Goal: Task Accomplishment & Management: Manage account settings

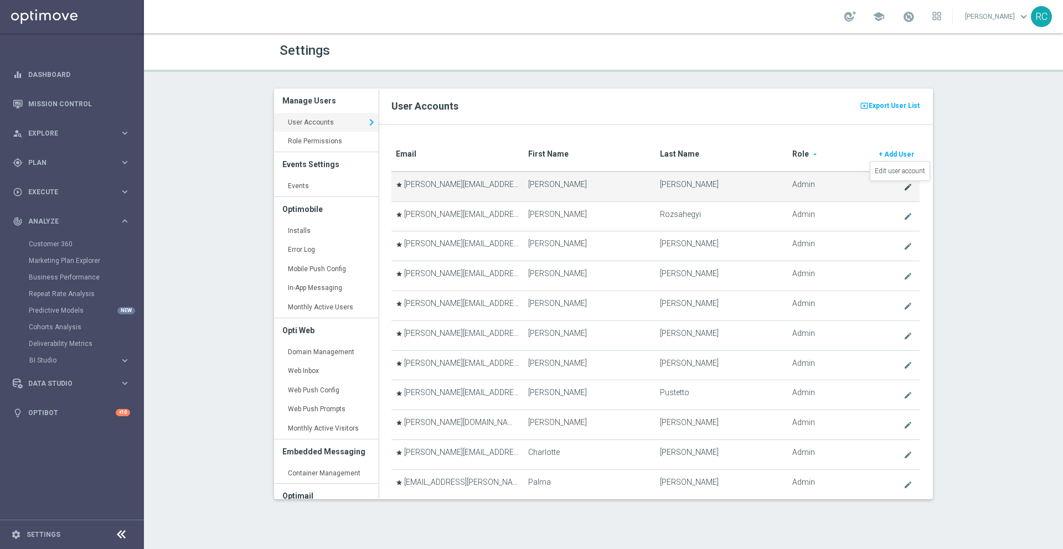
click at [904, 188] on icon "create" at bounding box center [908, 187] width 9 height 9
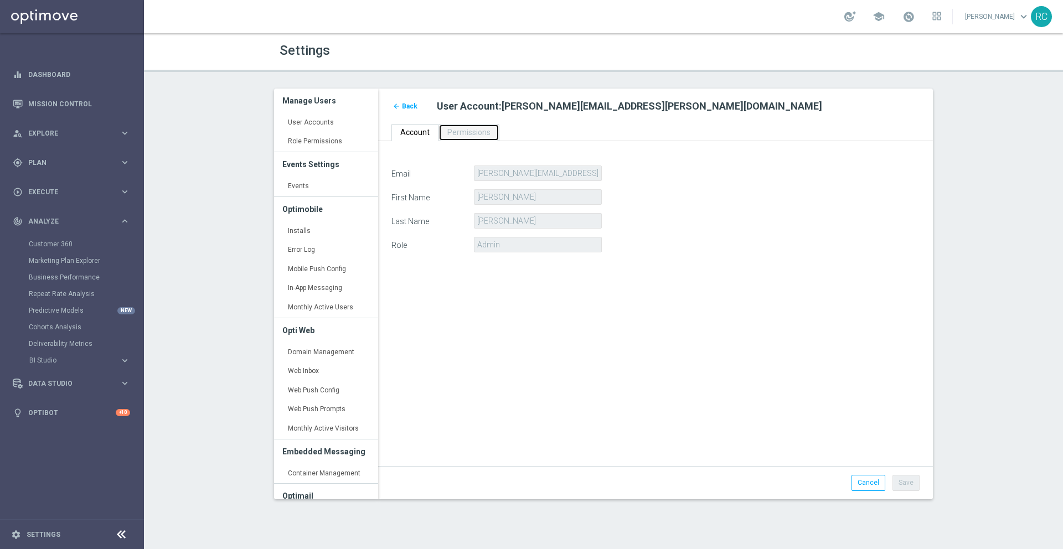
click at [474, 130] on span "Permissions" at bounding box center [468, 132] width 43 height 9
click at [474, 131] on span "Permissions" at bounding box center [468, 132] width 43 height 9
click at [404, 107] on span "Back" at bounding box center [410, 106] width 16 height 8
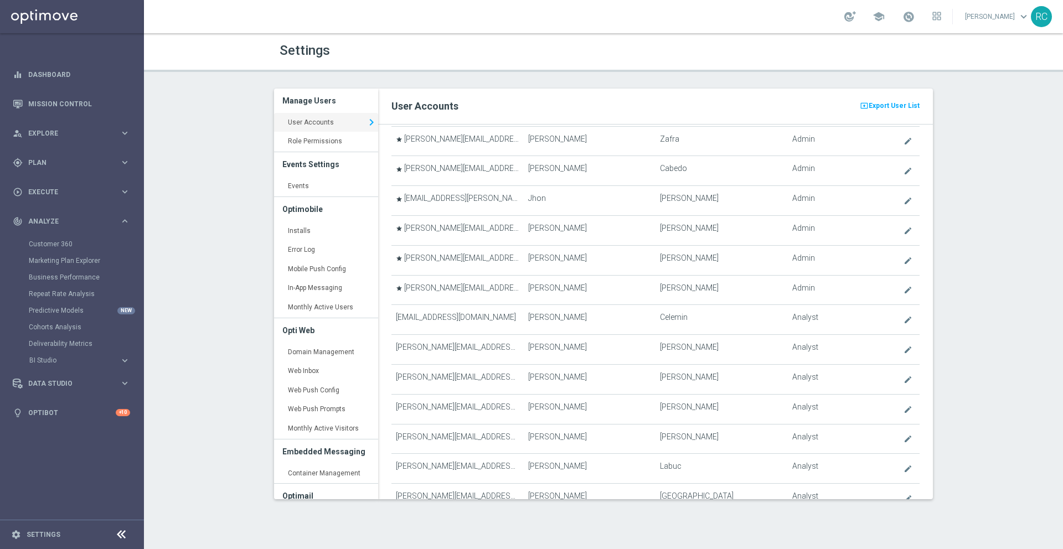
scroll to position [1627, 0]
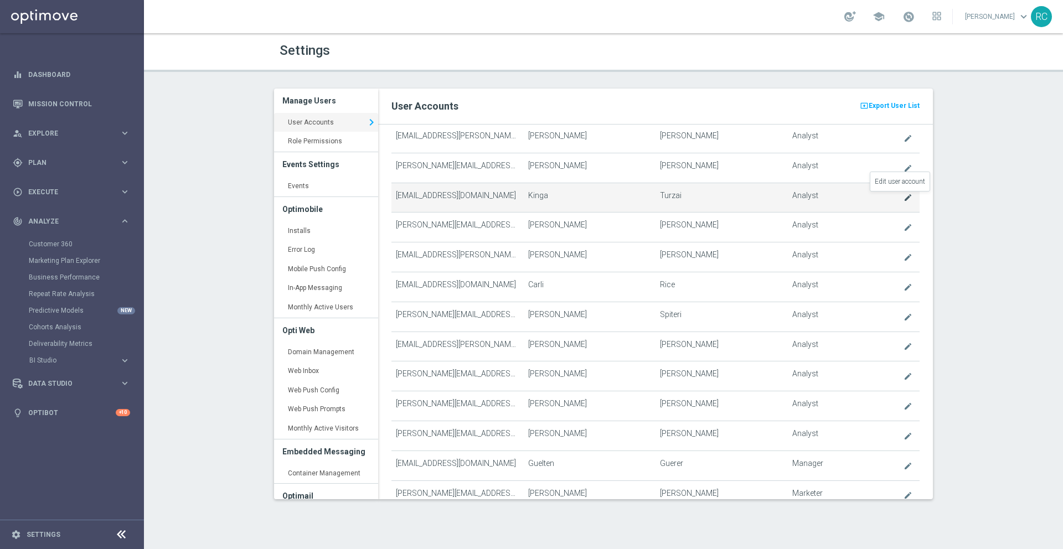
click at [904, 196] on icon "create" at bounding box center [908, 197] width 9 height 9
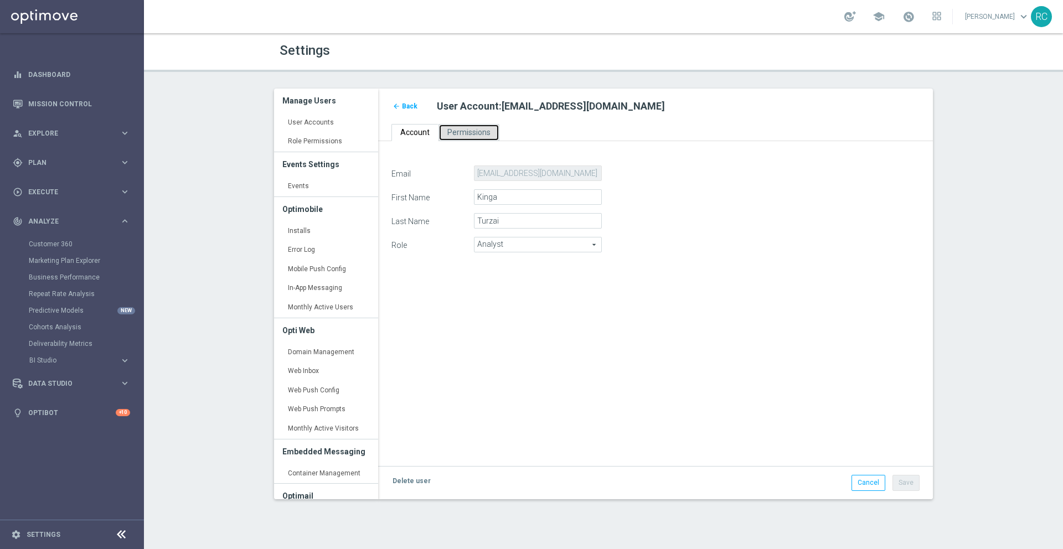
click at [461, 136] on span "Permissions" at bounding box center [468, 132] width 43 height 9
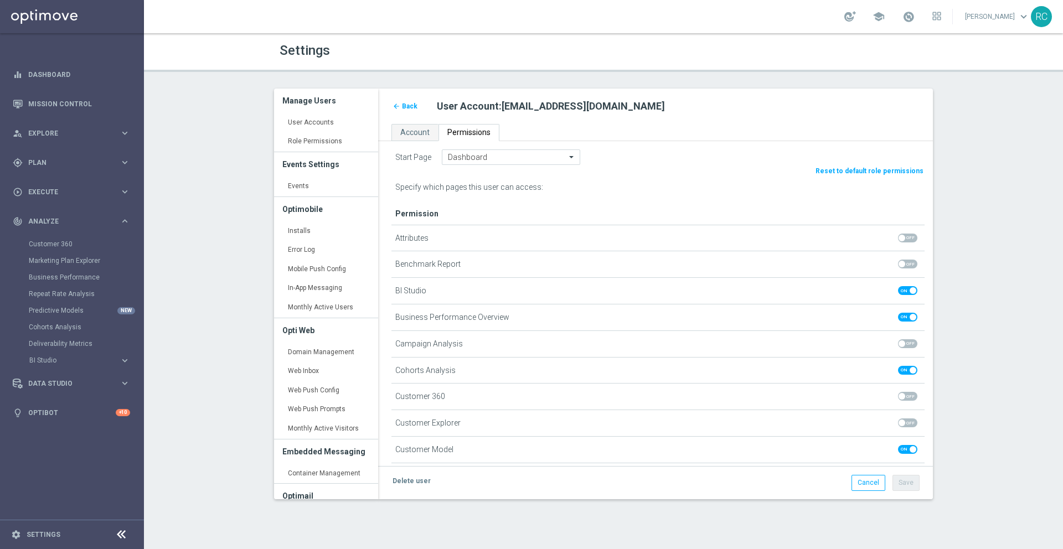
click at [408, 102] on span "Back" at bounding box center [410, 106] width 16 height 8
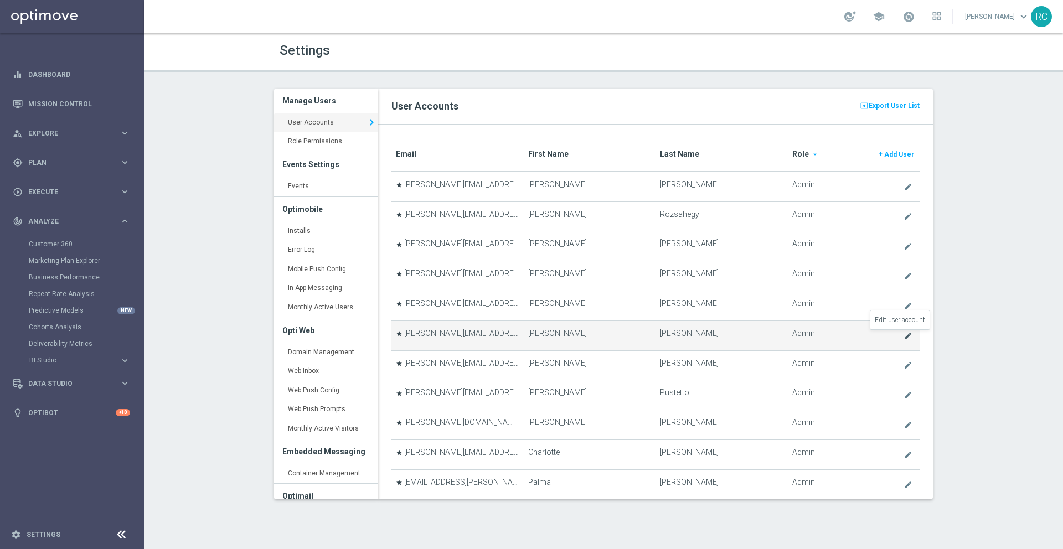
click at [904, 334] on icon "create" at bounding box center [908, 336] width 9 height 9
click at [904, 335] on icon "create" at bounding box center [908, 336] width 9 height 9
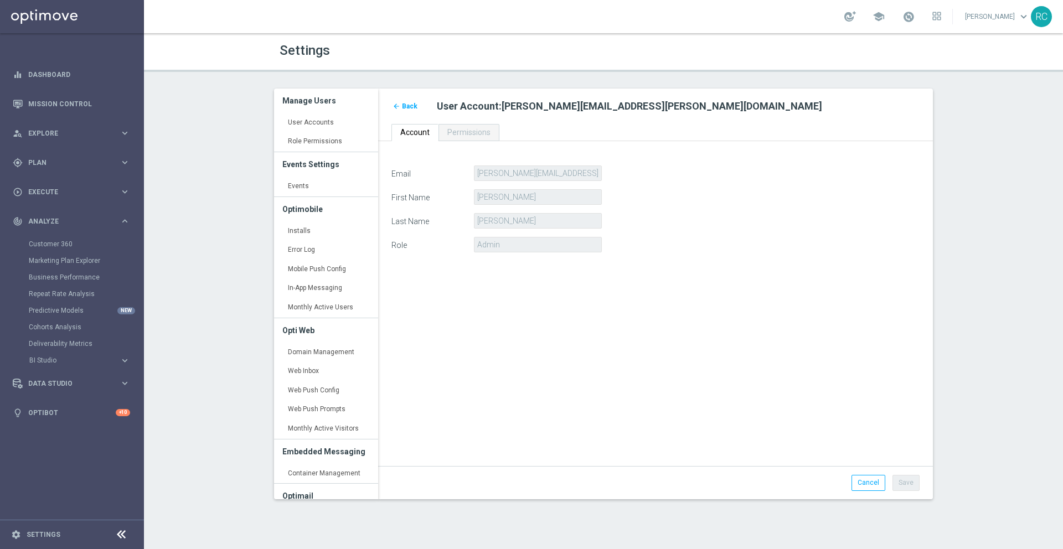
click at [482, 145] on div "Email [PERSON_NAME][EMAIL_ADDRESS][PERSON_NAME][DOMAIN_NAME] First Name [PERSON…" at bounding box center [655, 304] width 555 height 327
click at [482, 142] on div "Email [PERSON_NAME][EMAIL_ADDRESS][PERSON_NAME][DOMAIN_NAME] First Name [PERSON…" at bounding box center [655, 304] width 555 height 327
click at [483, 135] on span "Permissions" at bounding box center [468, 132] width 43 height 9
click at [482, 135] on span "Permissions" at bounding box center [468, 132] width 43 height 9
click at [481, 136] on span "Permissions" at bounding box center [468, 132] width 43 height 9
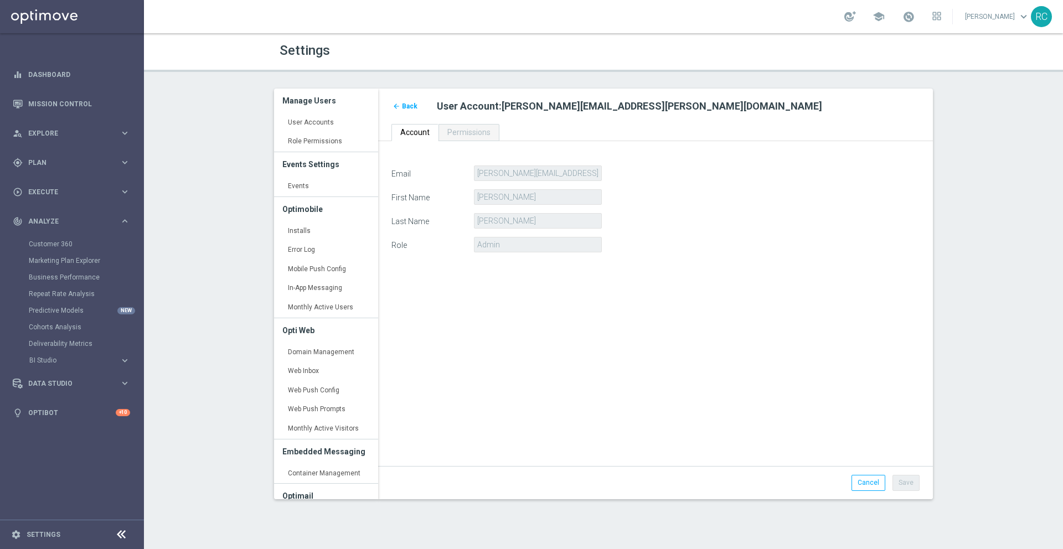
click at [407, 109] on span "Back" at bounding box center [410, 106] width 16 height 8
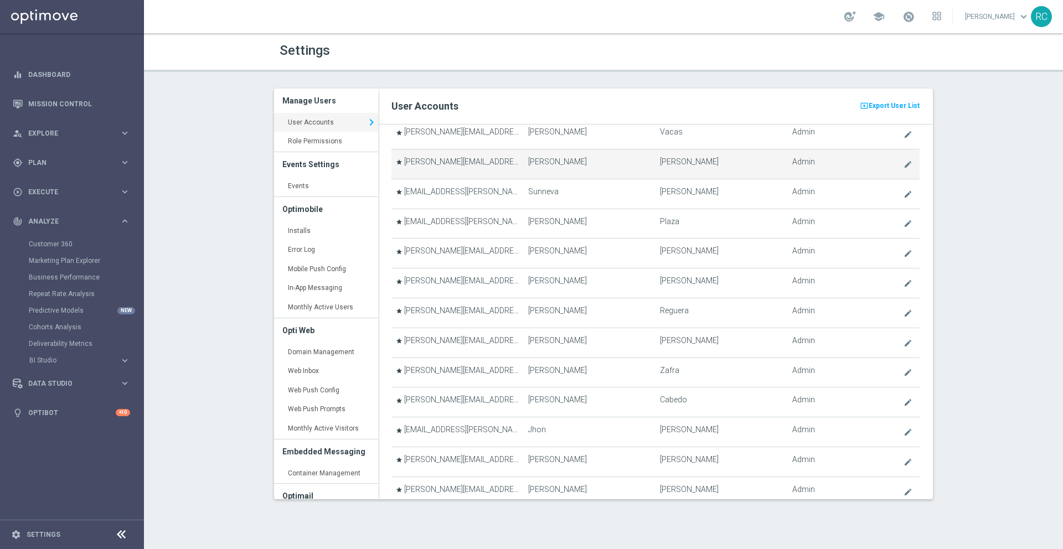
scroll to position [1220, 0]
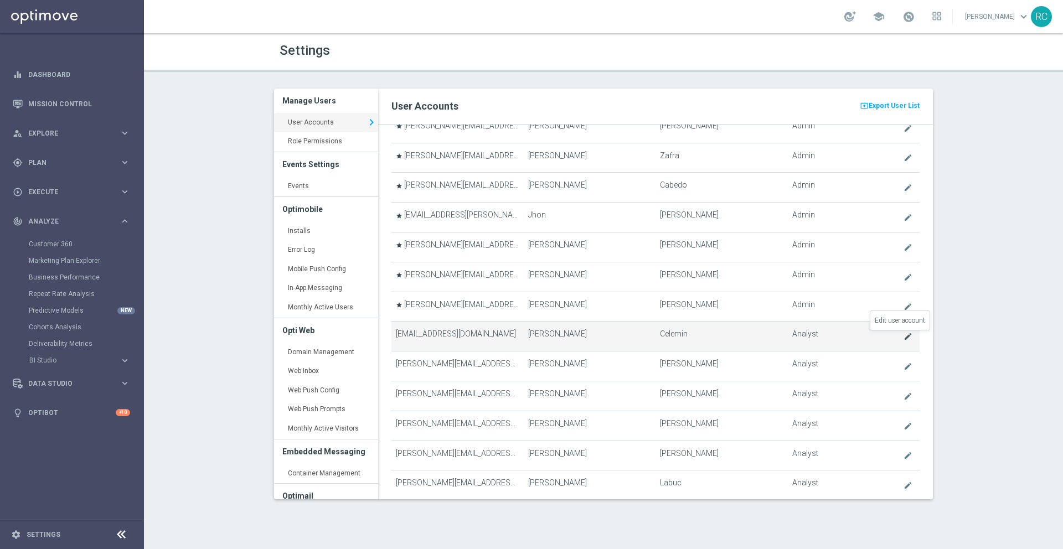
click at [904, 337] on icon "create" at bounding box center [908, 336] width 9 height 9
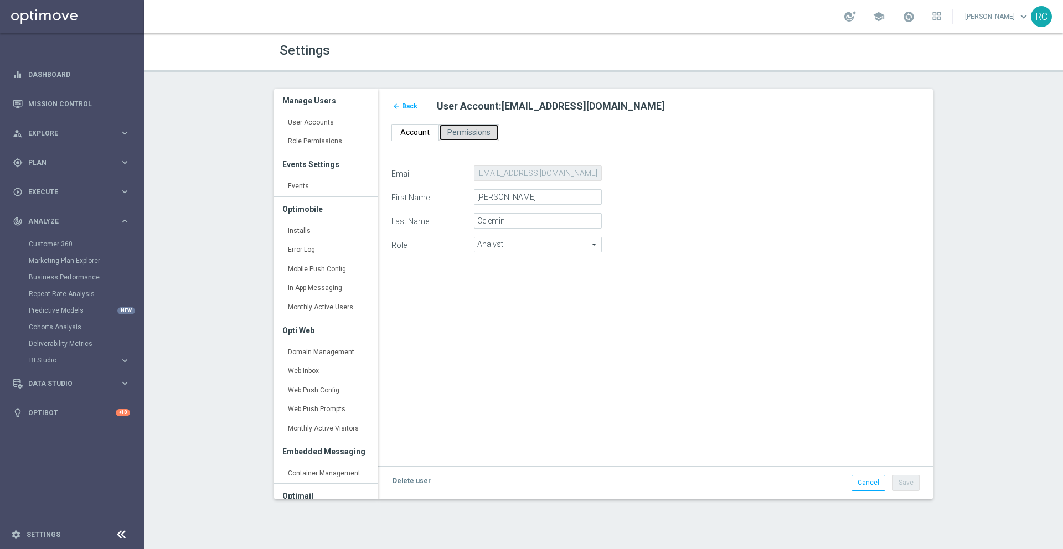
click at [473, 134] on span "Permissions" at bounding box center [468, 132] width 43 height 9
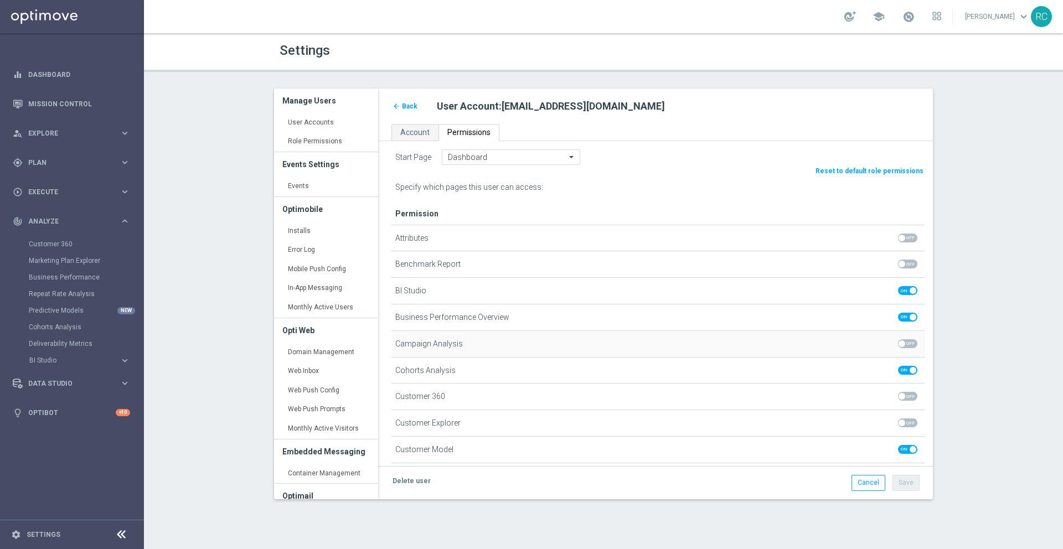
drag, startPoint x: 487, startPoint y: 197, endPoint x: 580, endPoint y: 342, distance: 172.0
click at [319, 142] on link "Role Permissions keyboard_arrow_right" at bounding box center [326, 142] width 104 height 20
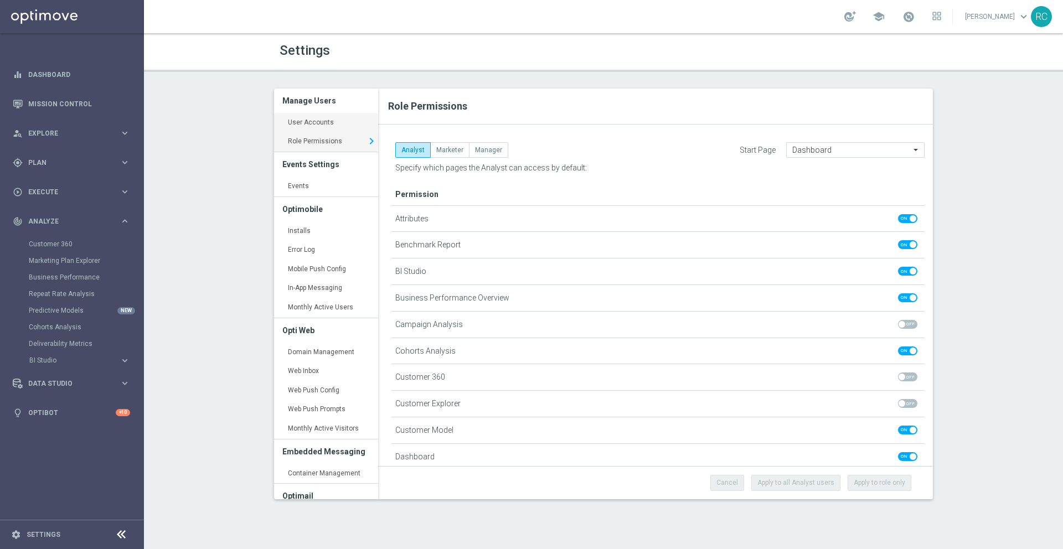
click at [336, 117] on link "User Accounts keyboard_arrow_right" at bounding box center [326, 123] width 104 height 20
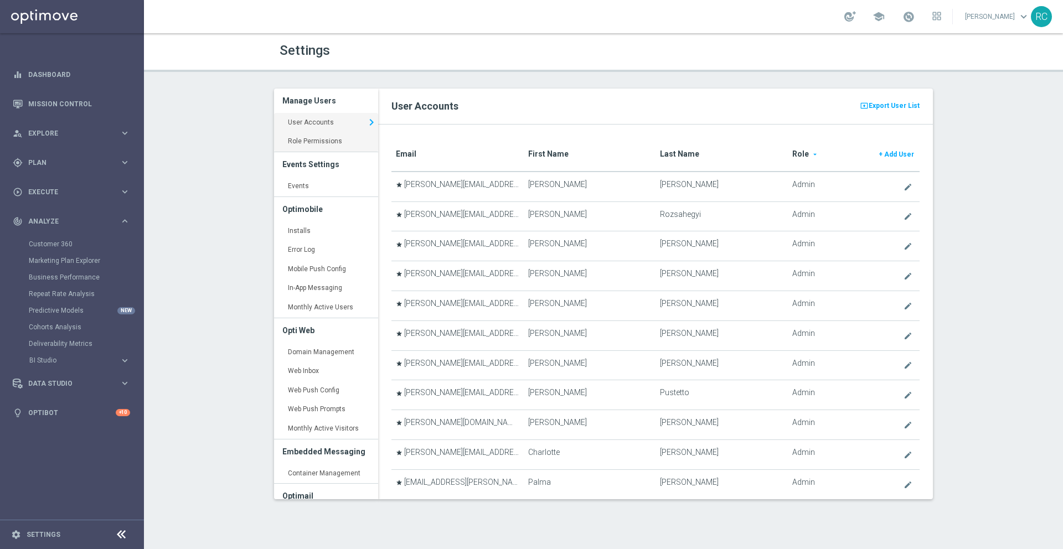
click at [318, 142] on link "Role Permissions keyboard_arrow_right" at bounding box center [326, 142] width 104 height 20
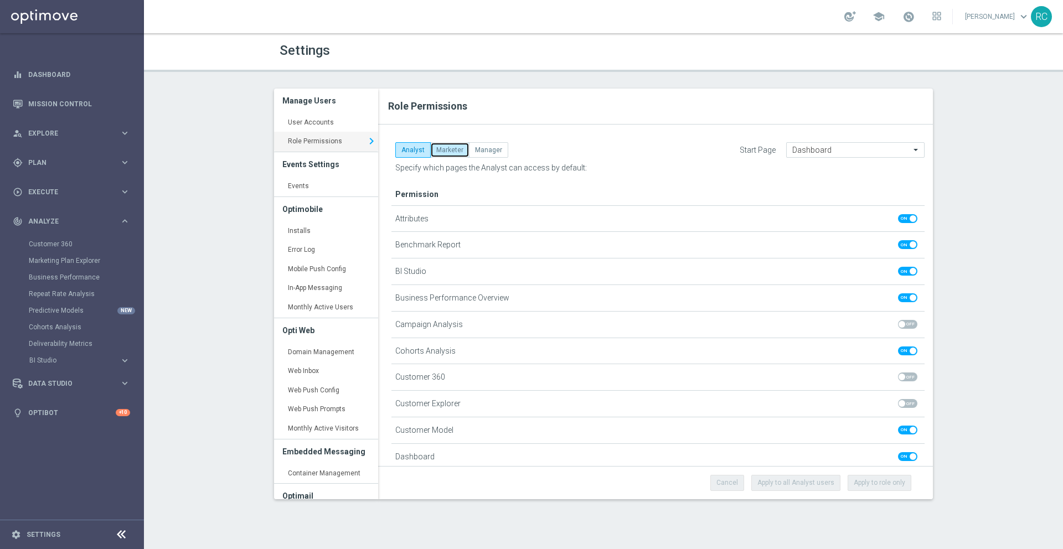
click at [450, 149] on button "Marketer" at bounding box center [449, 150] width 39 height 16
checkbox input "true"
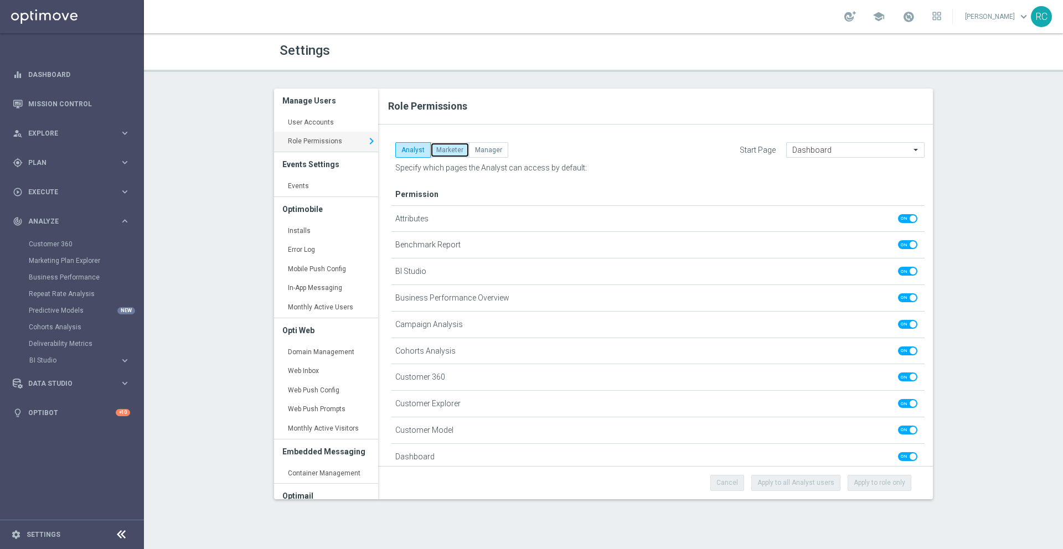
checkbox input "true"
checkbox input "false"
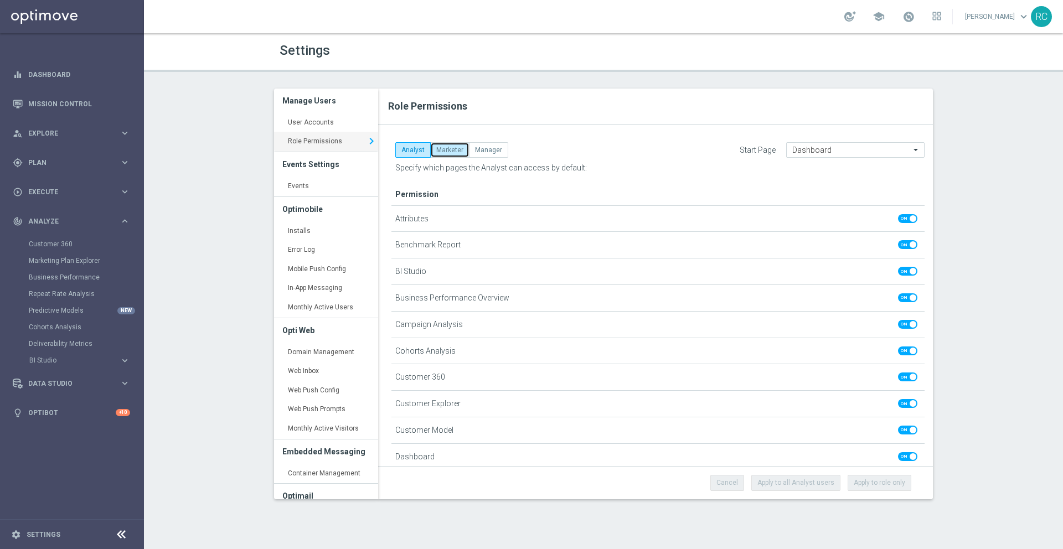
checkbox input "false"
checkbox input "true"
checkbox input "false"
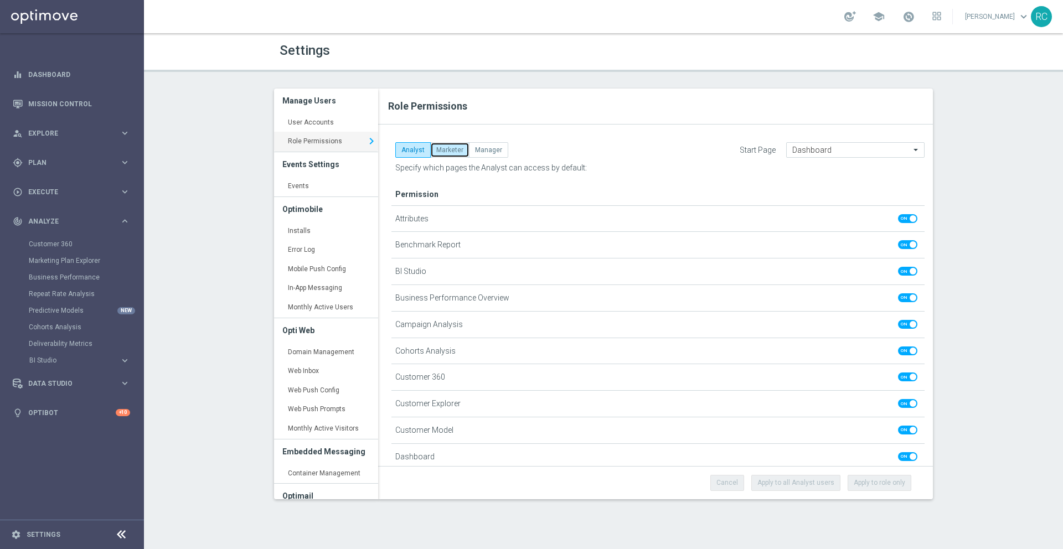
checkbox input "true"
click at [486, 147] on button "Manager" at bounding box center [488, 150] width 39 height 16
checkbox input "true"
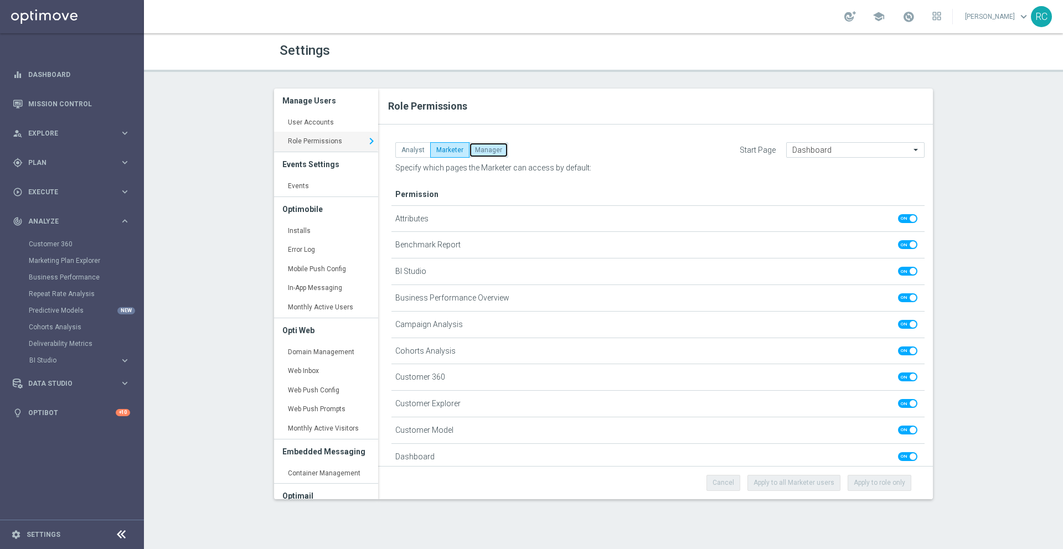
checkbox input "true"
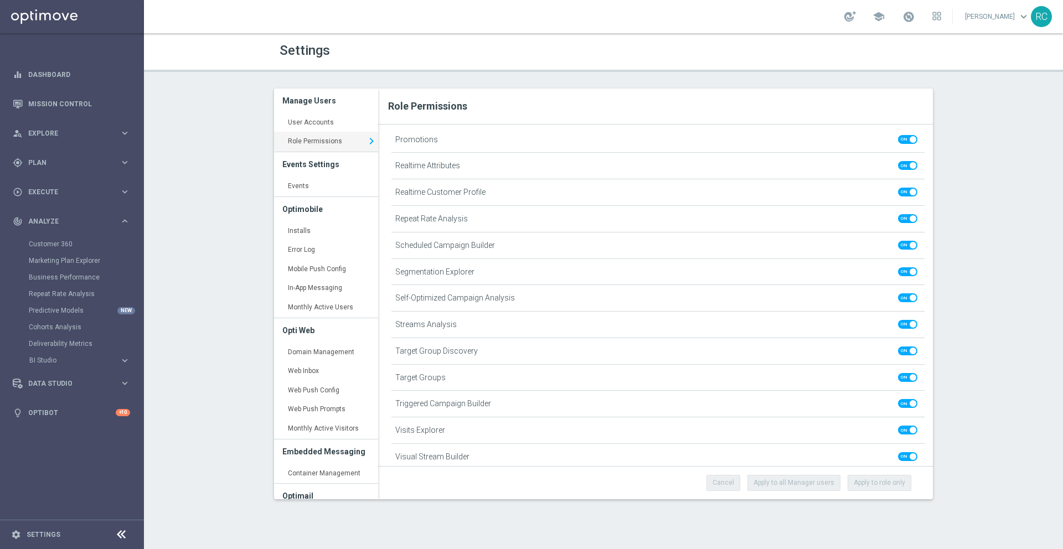
scroll to position [745, 0]
